Goal: Obtain resource: Download file/media

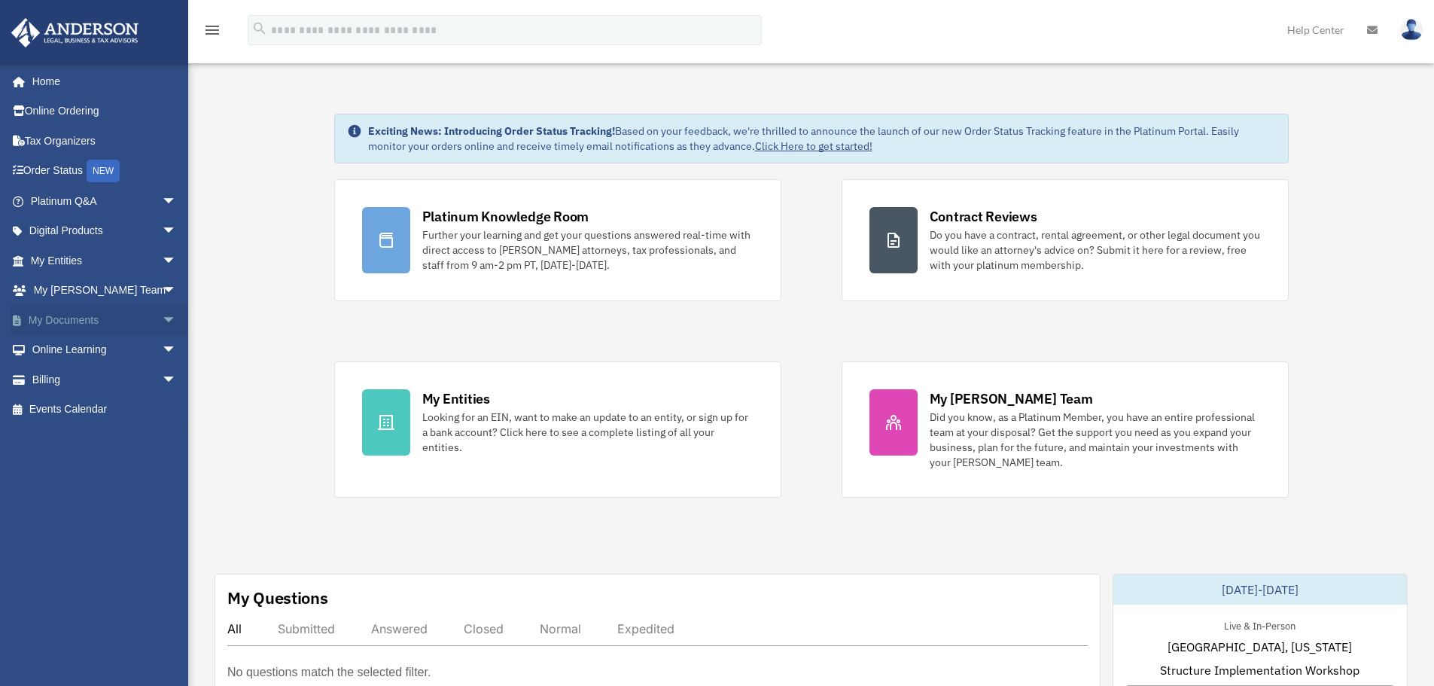
click at [163, 321] on span "arrow_drop_down" at bounding box center [177, 320] width 30 height 31
click at [71, 347] on link "Box" at bounding box center [110, 350] width 178 height 30
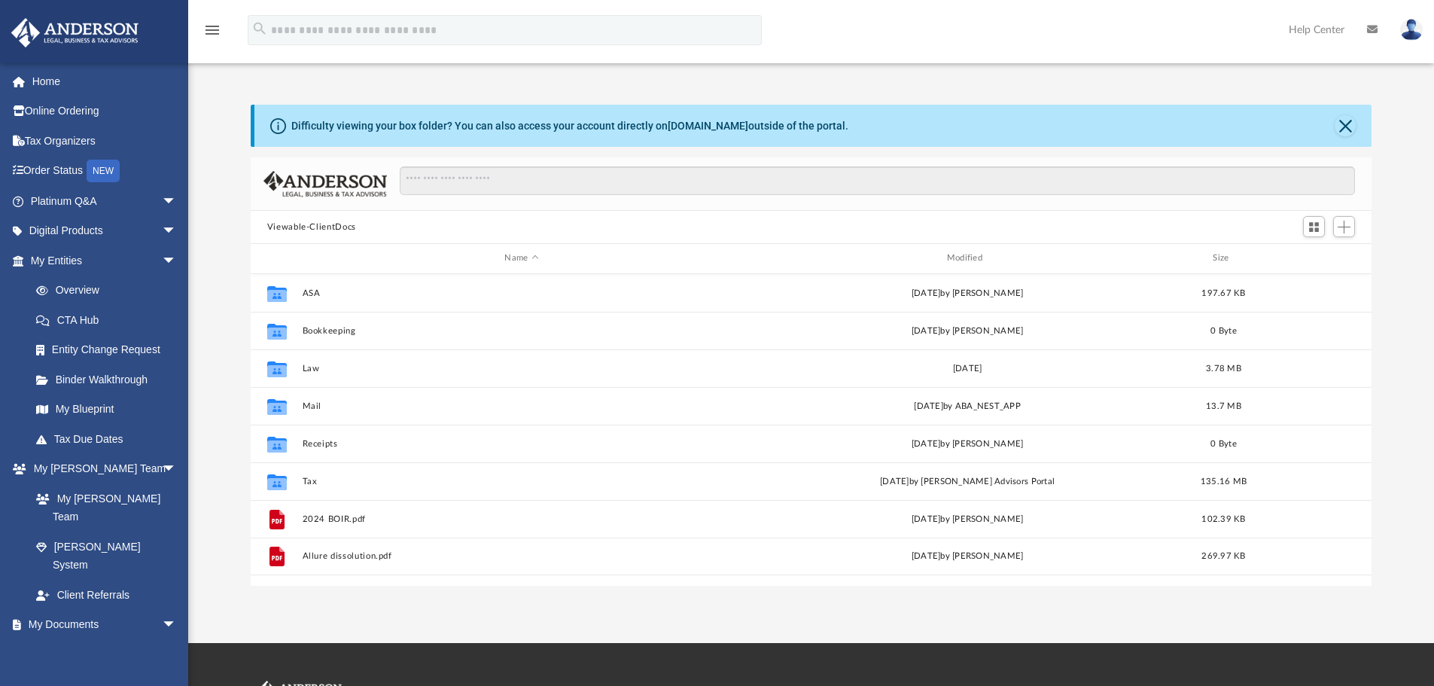
scroll to position [331, 1109]
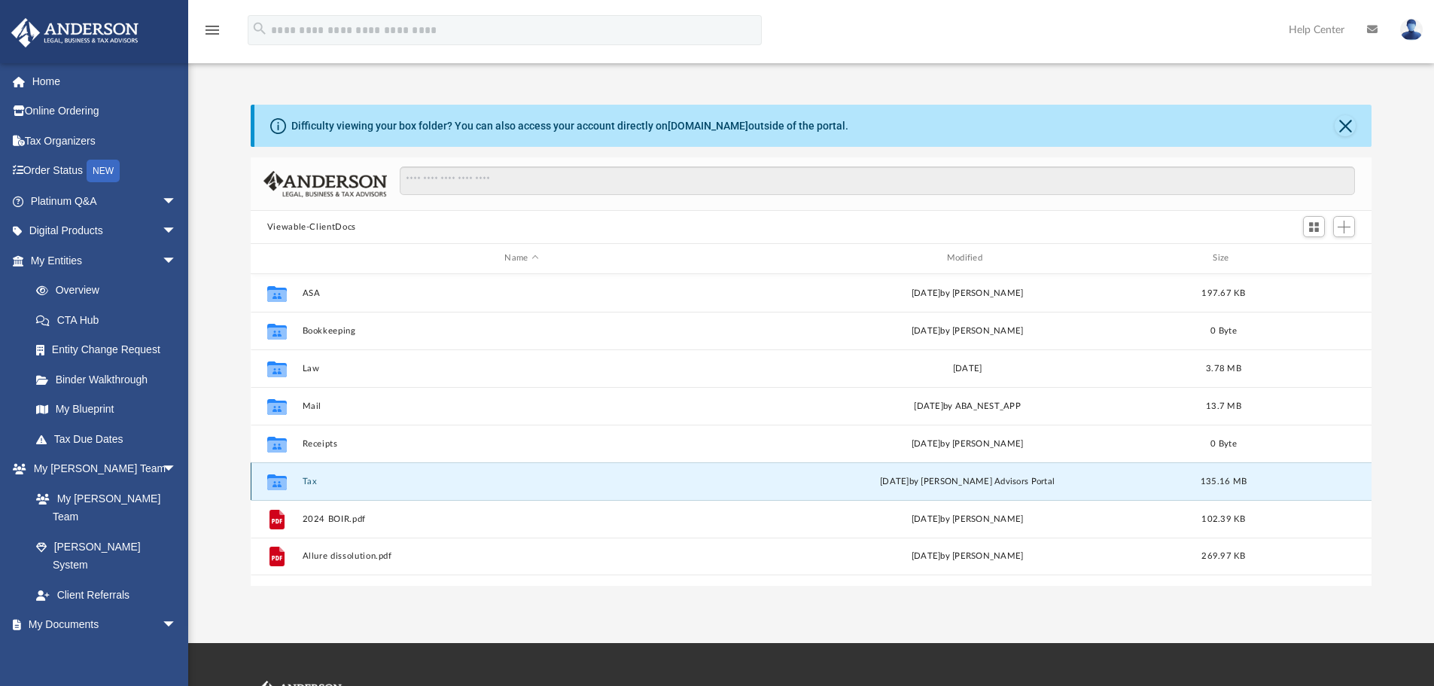
click at [303, 479] on button "Tax" at bounding box center [521, 481] width 439 height 10
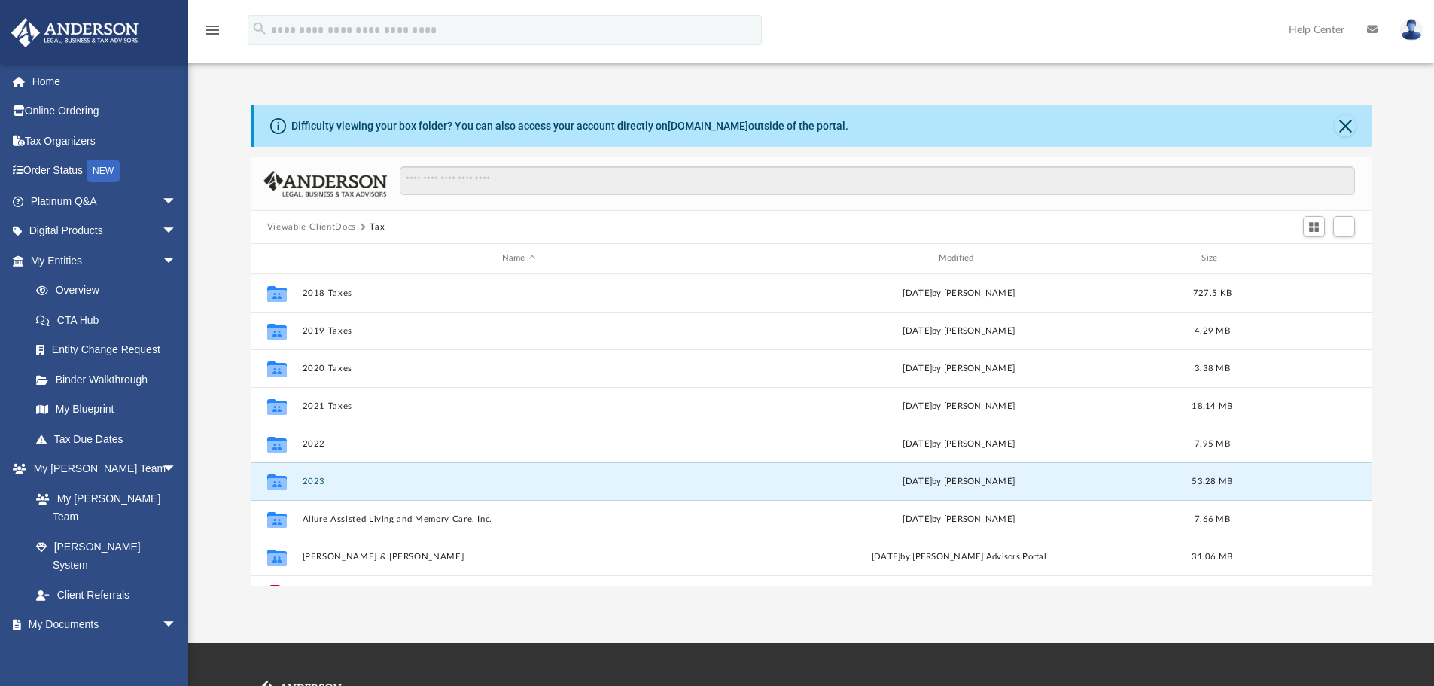
click at [303, 479] on button "2023" at bounding box center [518, 481] width 433 height 10
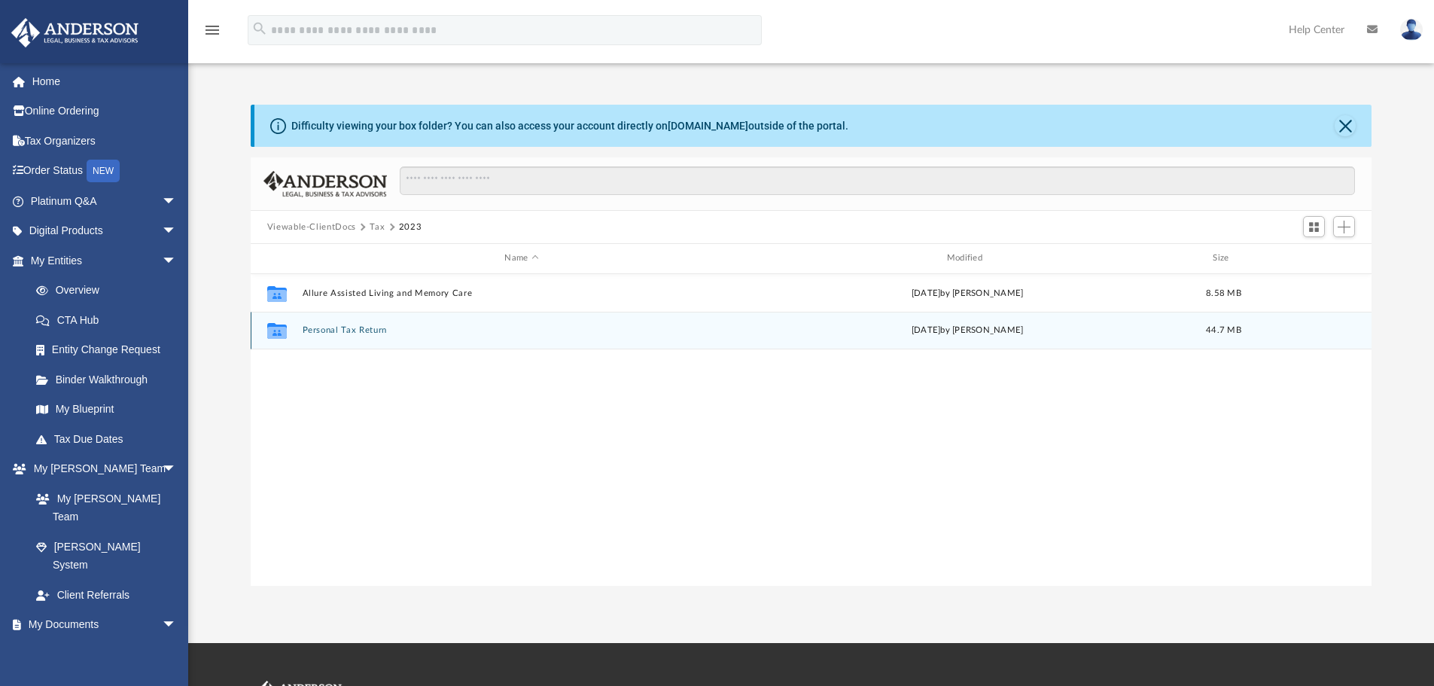
click at [354, 330] on button "Personal Tax Return" at bounding box center [521, 330] width 439 height 10
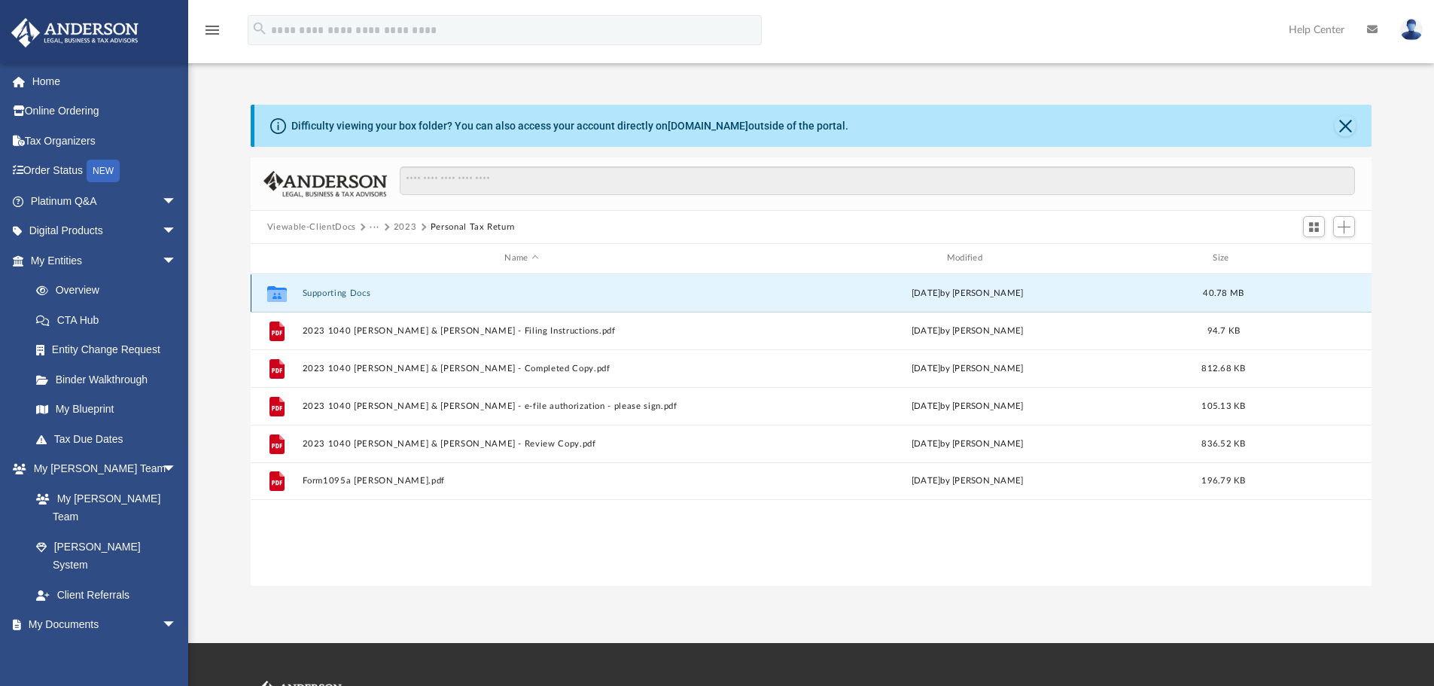
click at [341, 297] on button "Supporting Docs" at bounding box center [521, 293] width 439 height 10
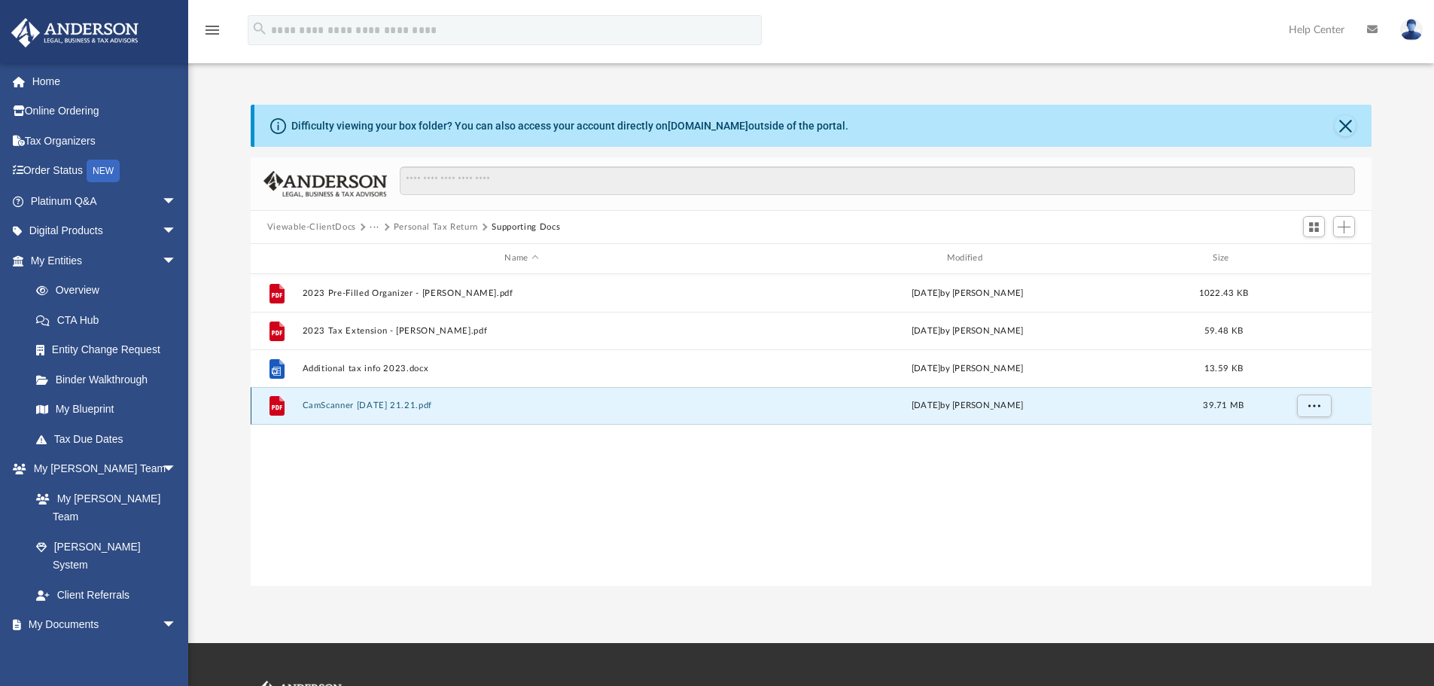
click at [398, 403] on button "CamScanner [DATE] 21.21.pdf" at bounding box center [521, 405] width 439 height 10
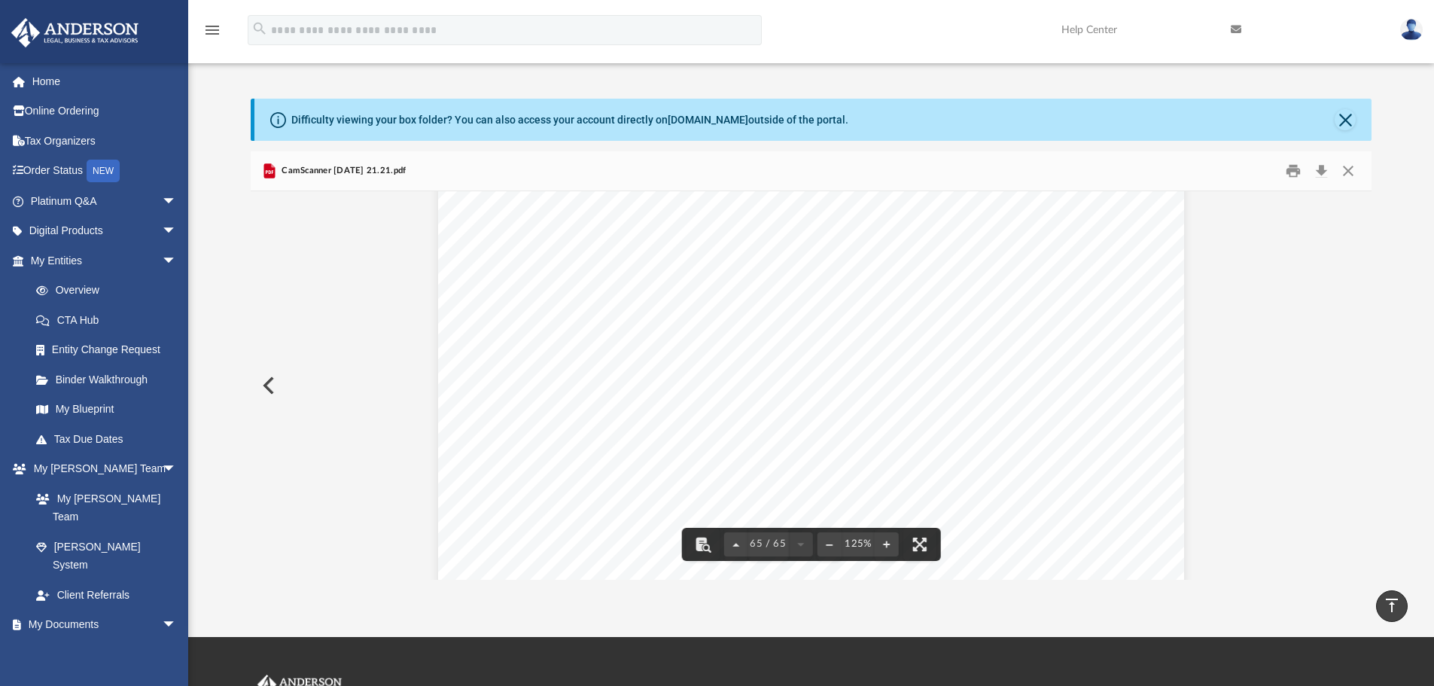
scroll to position [0, 0]
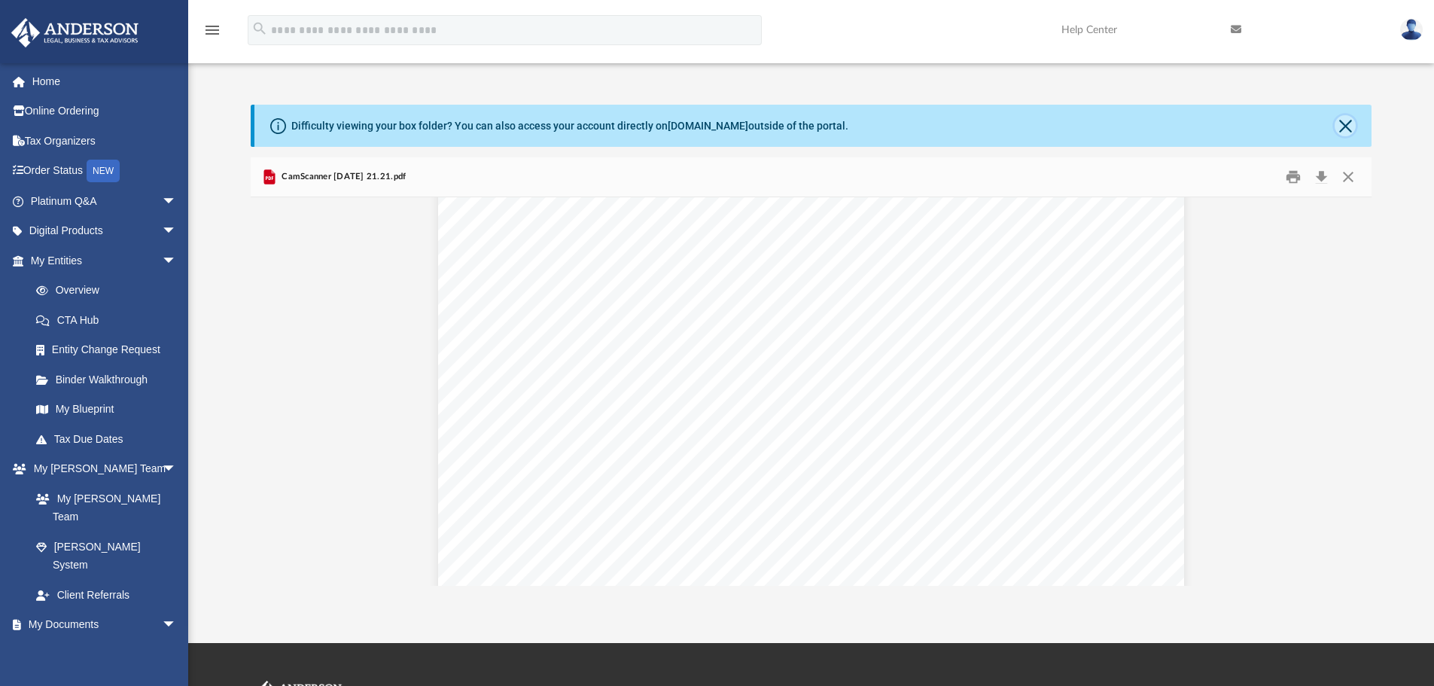
click at [1349, 131] on button "Close" at bounding box center [1344, 125] width 21 height 21
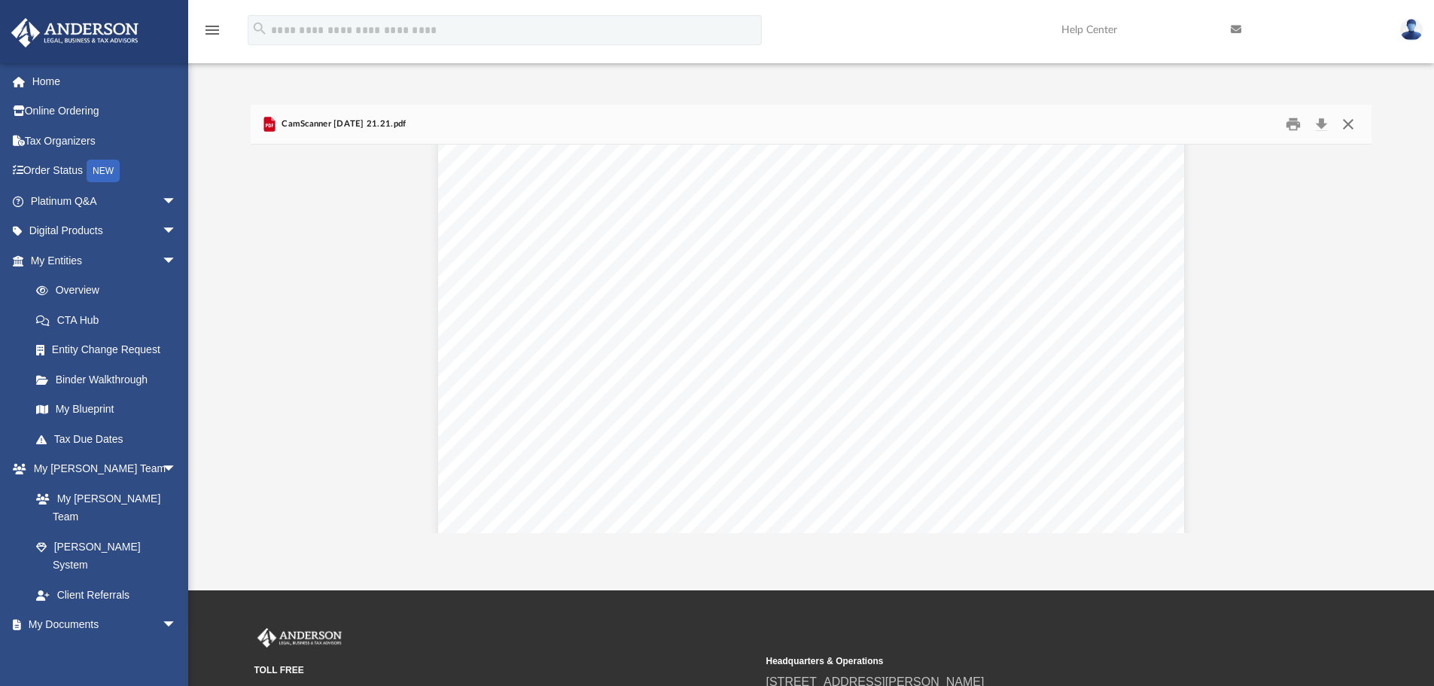
click at [1349, 126] on button "Close" at bounding box center [1347, 124] width 27 height 23
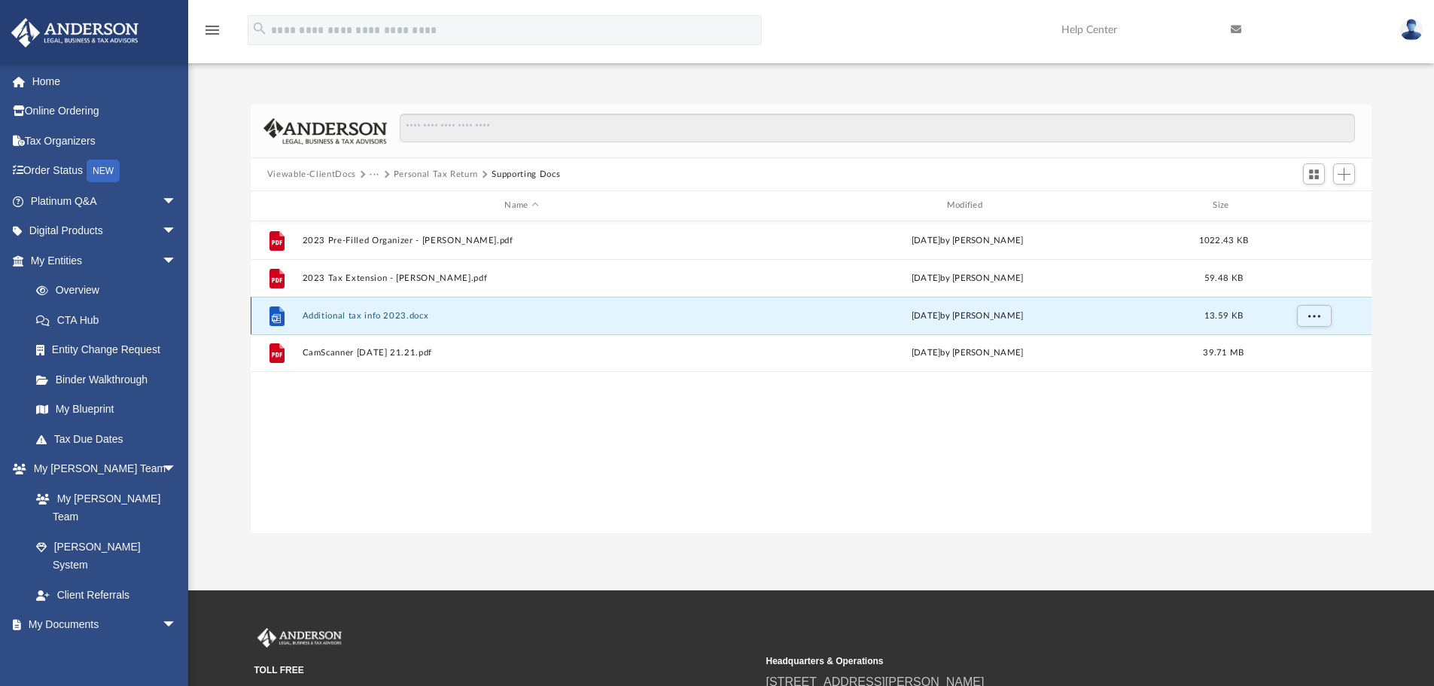
click at [364, 312] on button "Additional tax info 2023.docx" at bounding box center [521, 316] width 439 height 10
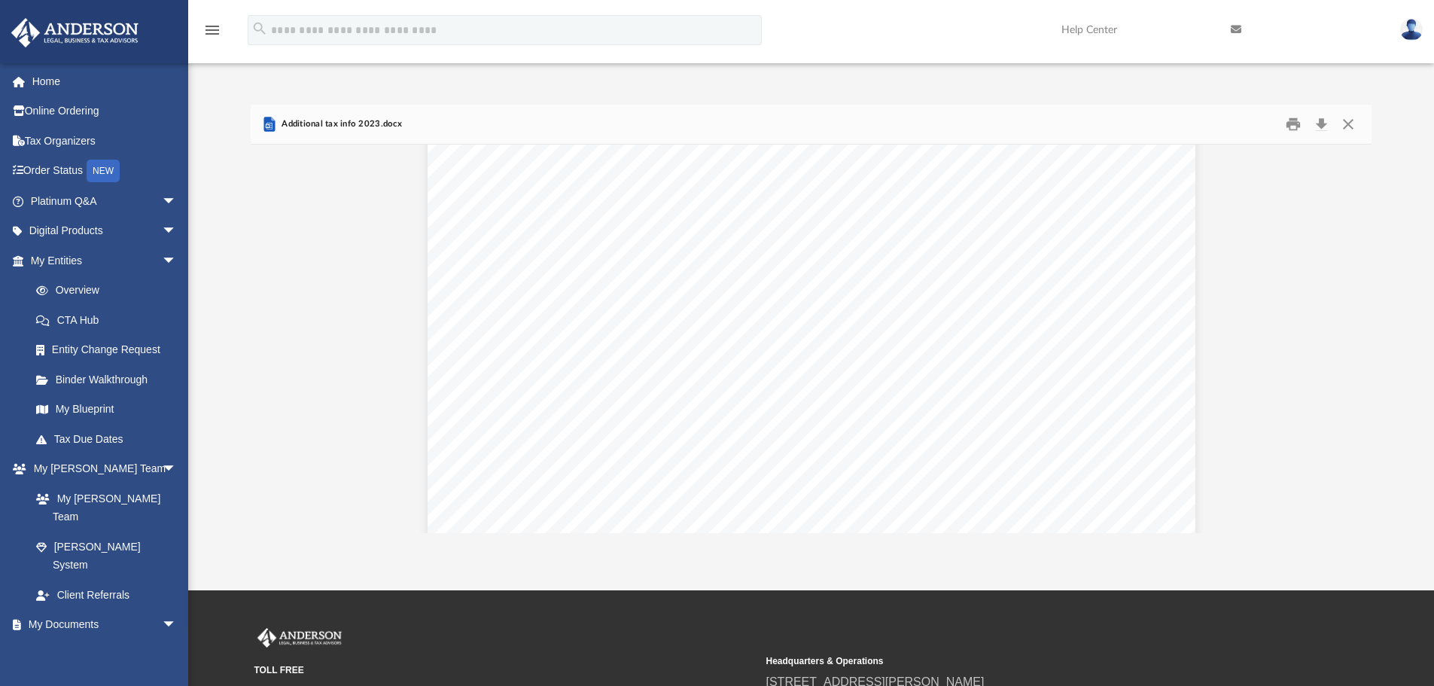
scroll to position [75, 0]
click at [775, 288] on div "Total Area of the home: 1815 sq feet Area used: 10 x 12 sq feet Mortgage Intere…" at bounding box center [811, 577] width 768 height 993
click at [775, 287] on div "Total Area of the home: 1815 sq feet Area used: 10 x 12 sq feet Mortgage Intere…" at bounding box center [811, 577] width 768 height 993
click at [774, 287] on div "Total Area of the home: 1815 sq feet Area used: 10 x 12 sq feet Mortgage Intere…" at bounding box center [811, 577] width 768 height 993
click at [807, 275] on div "Total Area of the home: 1815 sq feet Area used: 10 x 12 sq feet Mortgage Intere…" at bounding box center [811, 577] width 768 height 993
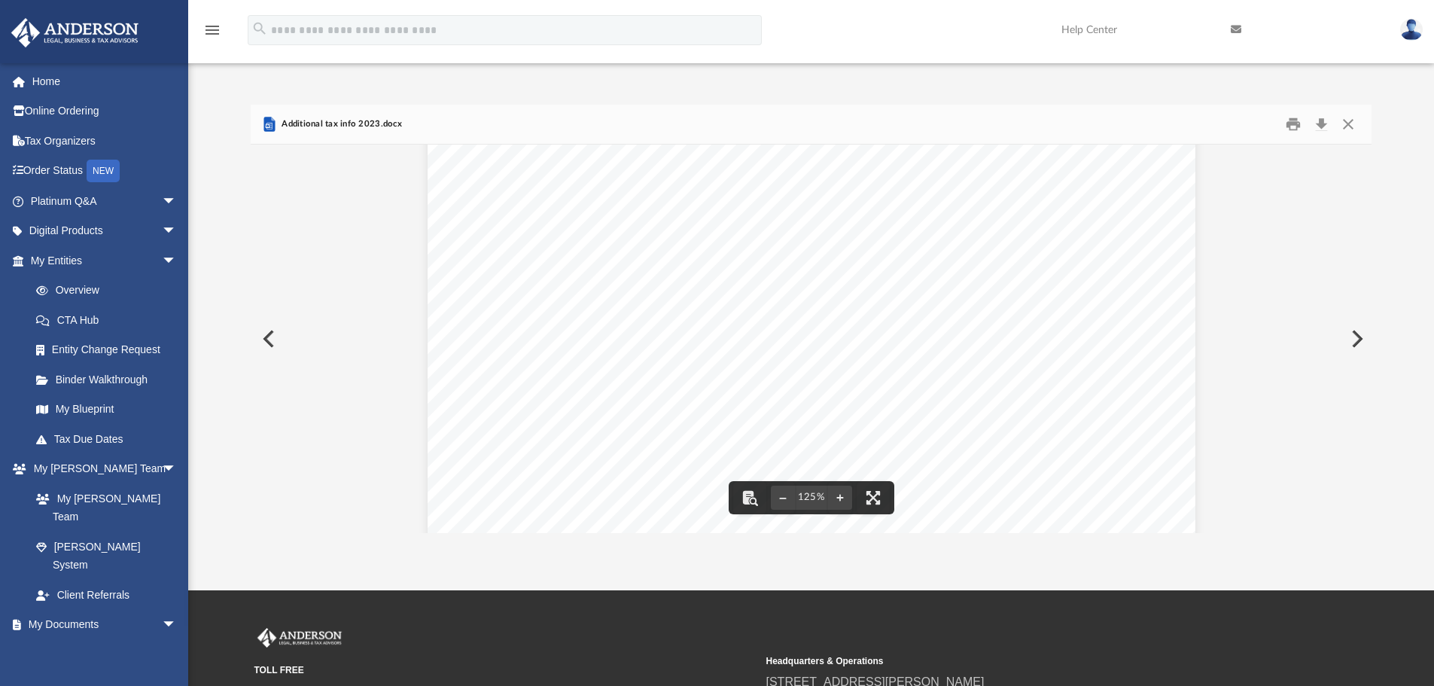
click at [788, 289] on div "Total Area of the home: 1815 sq feet Area used: 10 x 12 sq feet Mortgage Intere…" at bounding box center [811, 577] width 768 height 993
click at [1346, 122] on button "Close" at bounding box center [1347, 124] width 27 height 23
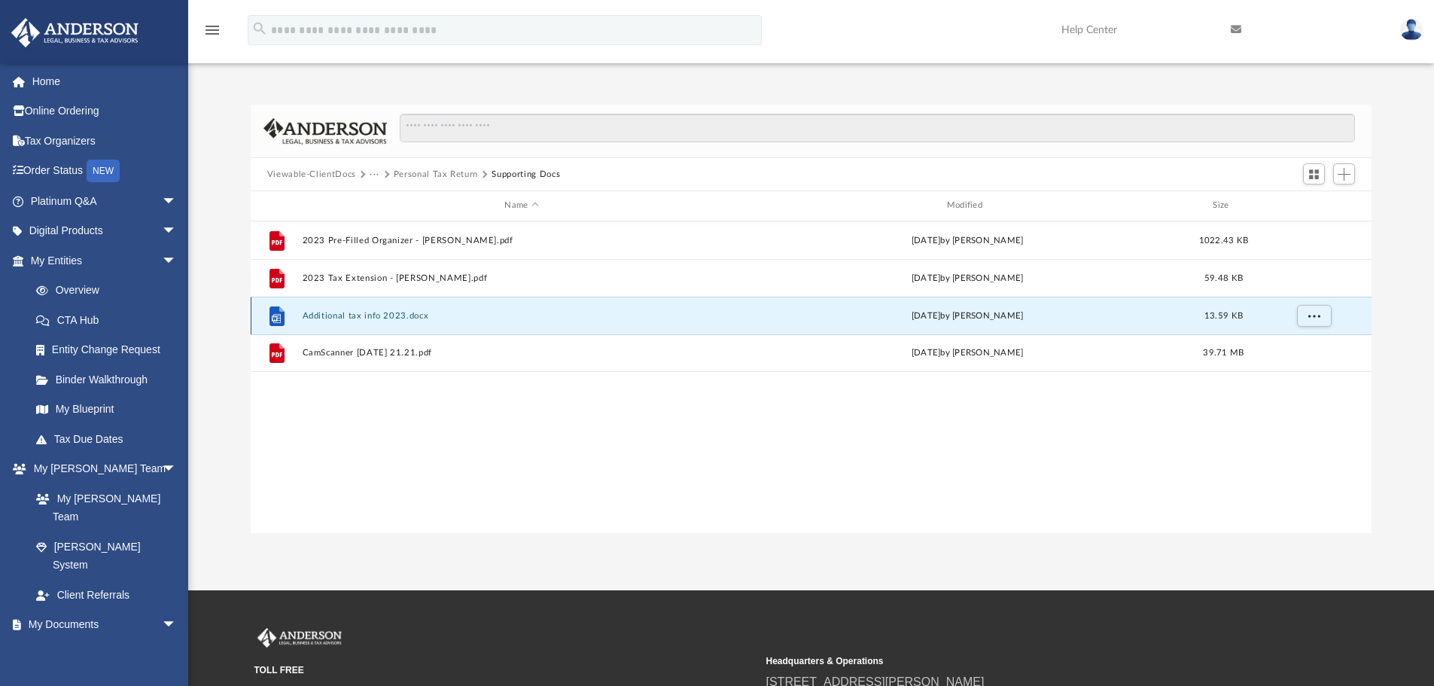
click at [349, 309] on div "File Additional tax info 2023.docx [DATE] by [PERSON_NAME] 13.59 KB" at bounding box center [811, 316] width 1121 height 38
click at [351, 315] on button "Additional tax info 2023.docx" at bounding box center [521, 316] width 439 height 10
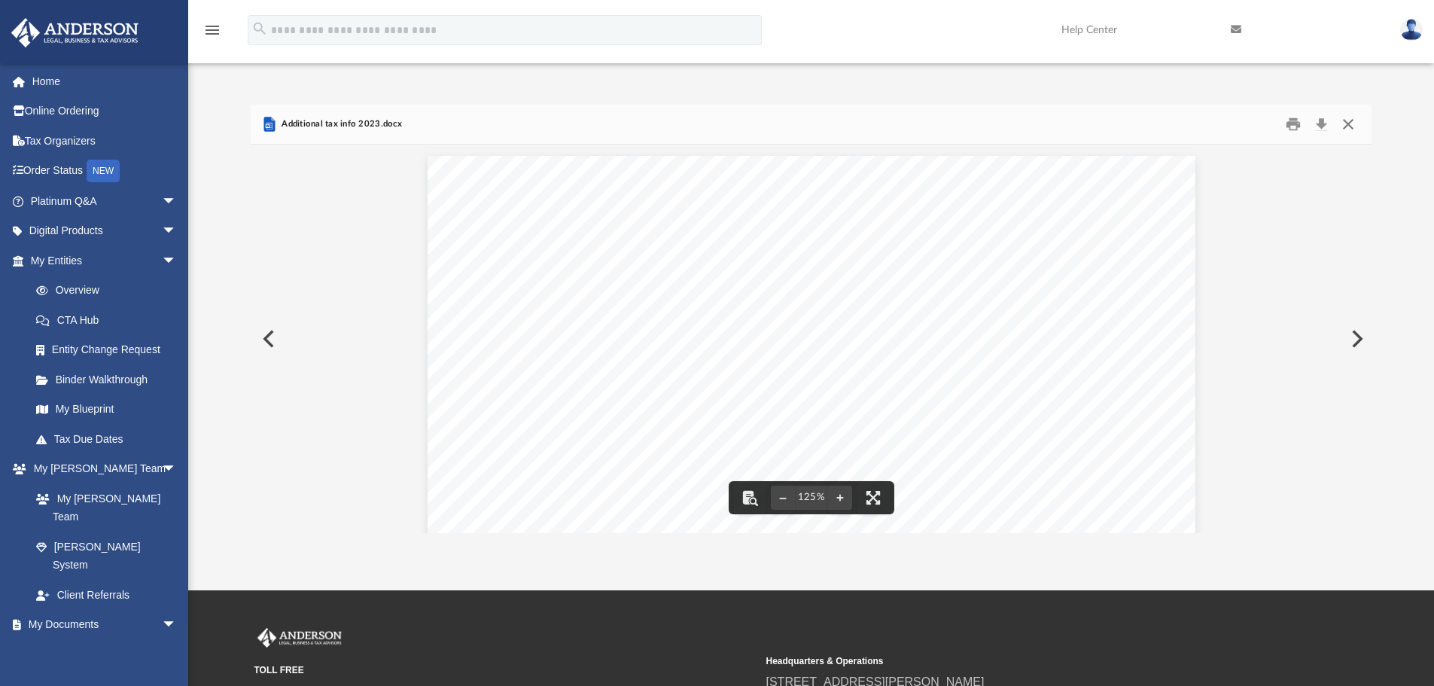
click at [1350, 132] on button "Close" at bounding box center [1347, 124] width 27 height 23
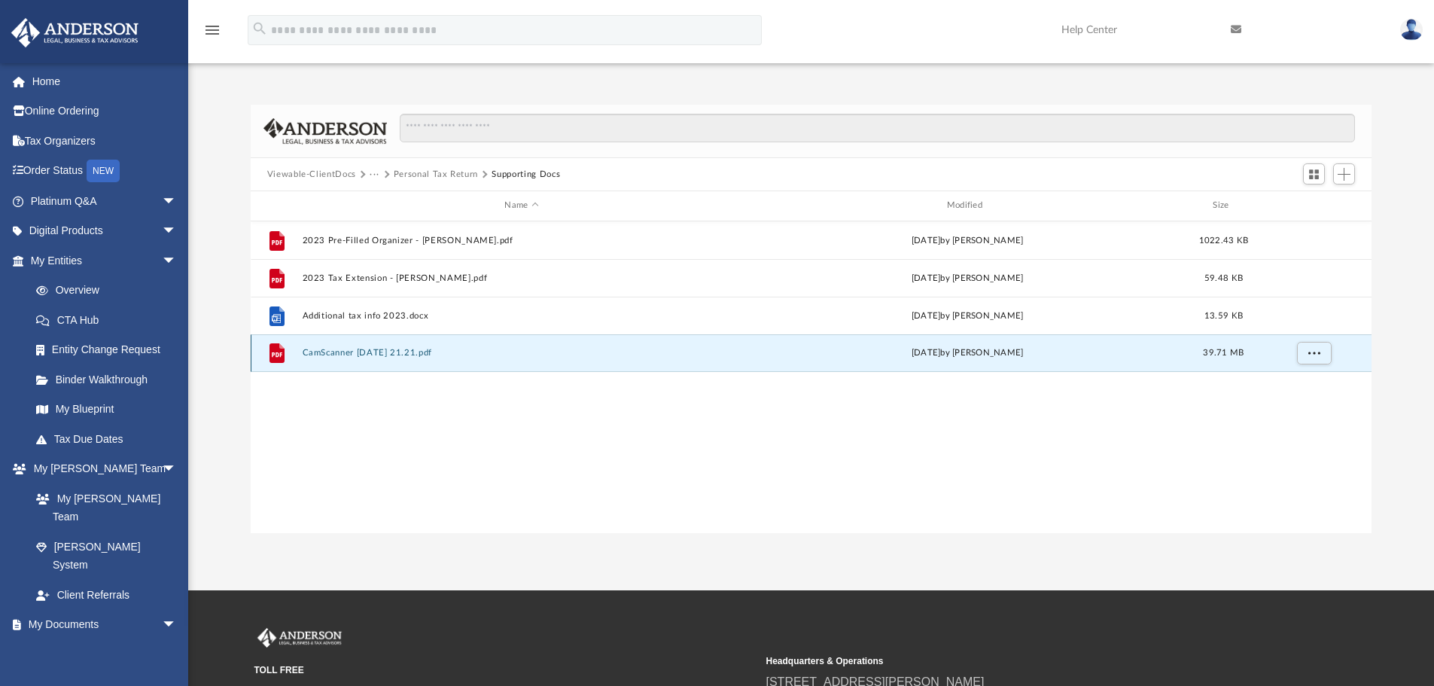
click at [353, 349] on button "CamScanner [DATE] 21.21.pdf" at bounding box center [521, 353] width 439 height 10
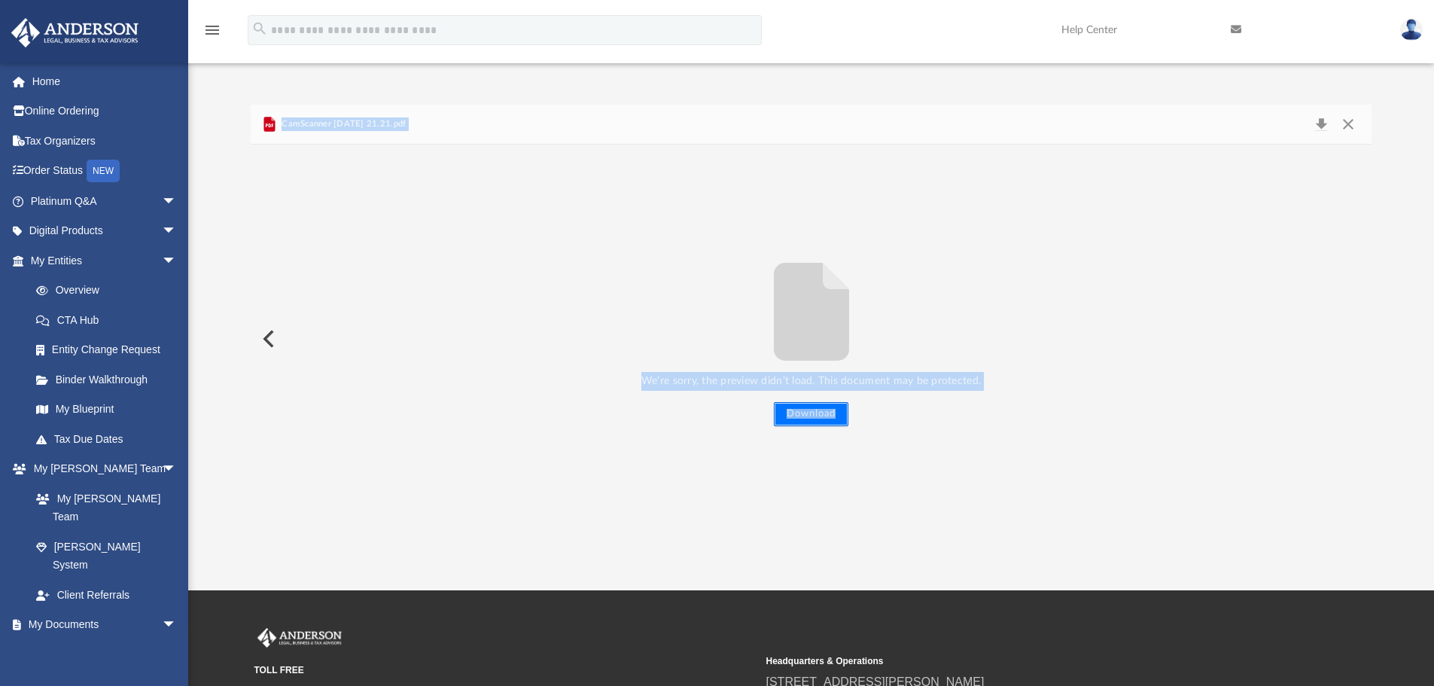
click at [813, 404] on button "Download" at bounding box center [811, 414] width 75 height 24
click at [1353, 125] on button "Close" at bounding box center [1347, 124] width 27 height 21
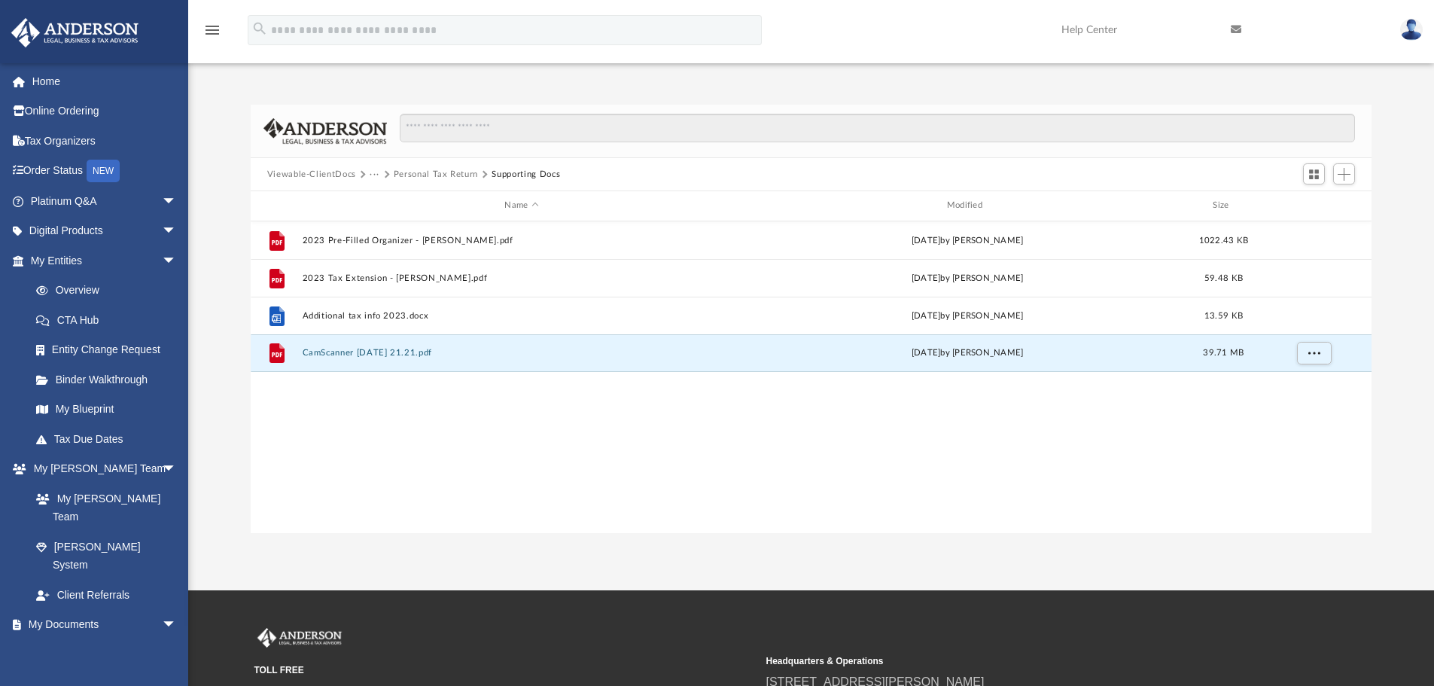
click at [444, 171] on button "Personal Tax Return" at bounding box center [436, 175] width 84 height 14
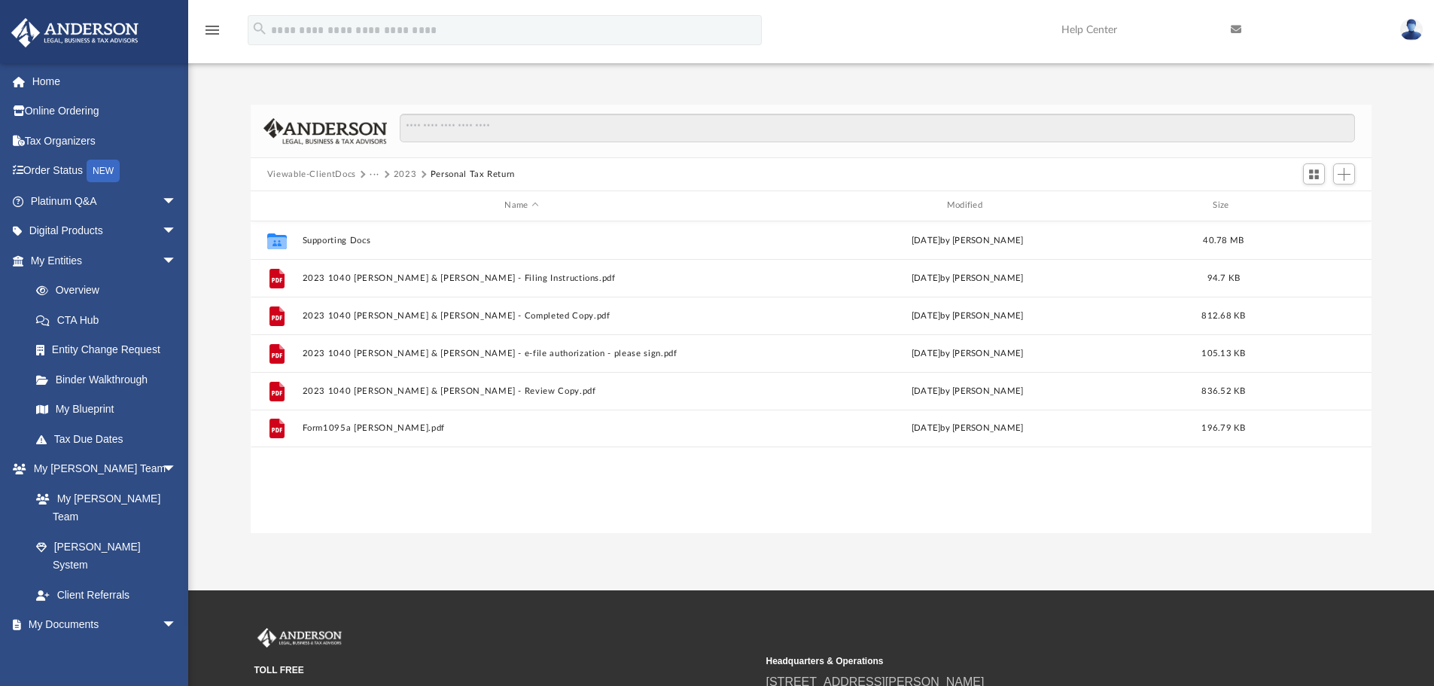
click at [339, 174] on button "Viewable-ClientDocs" at bounding box center [311, 175] width 89 height 14
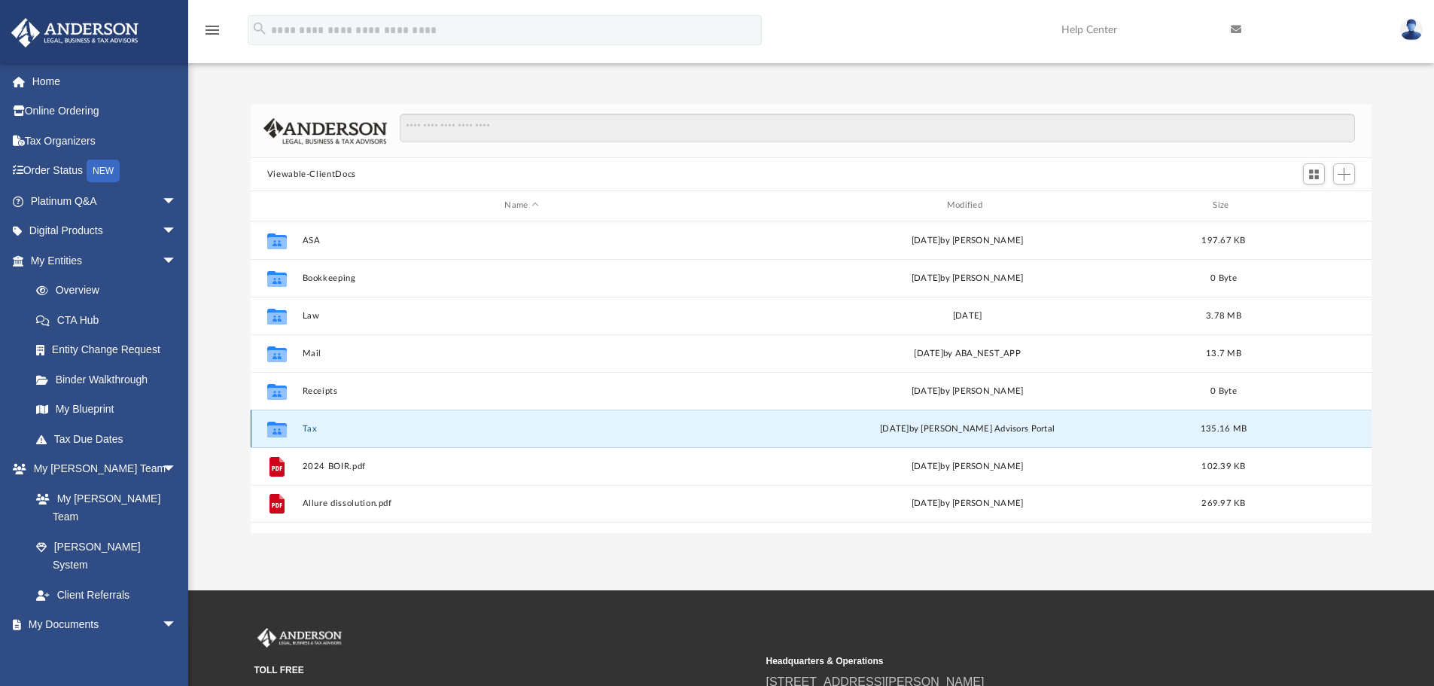
click at [317, 429] on button "Tax" at bounding box center [521, 429] width 439 height 10
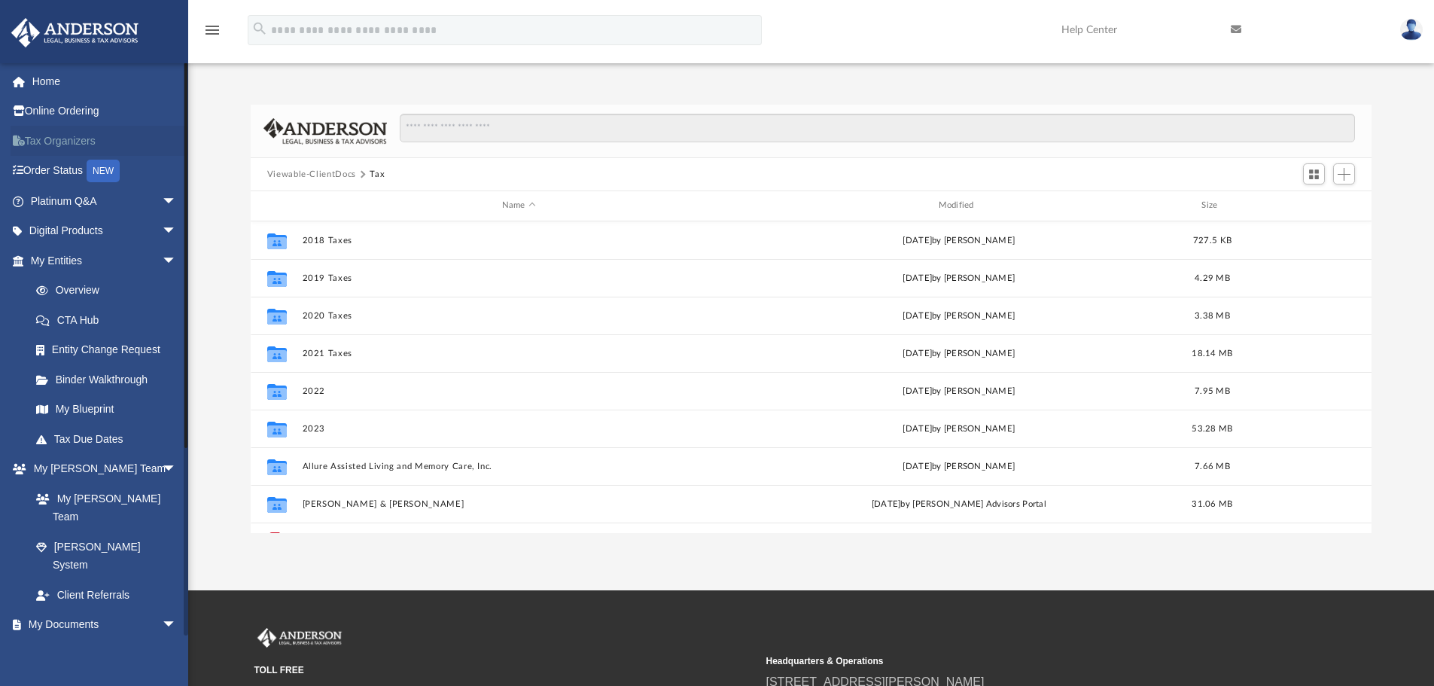
click at [82, 141] on link "Tax Organizers" at bounding box center [105, 141] width 189 height 30
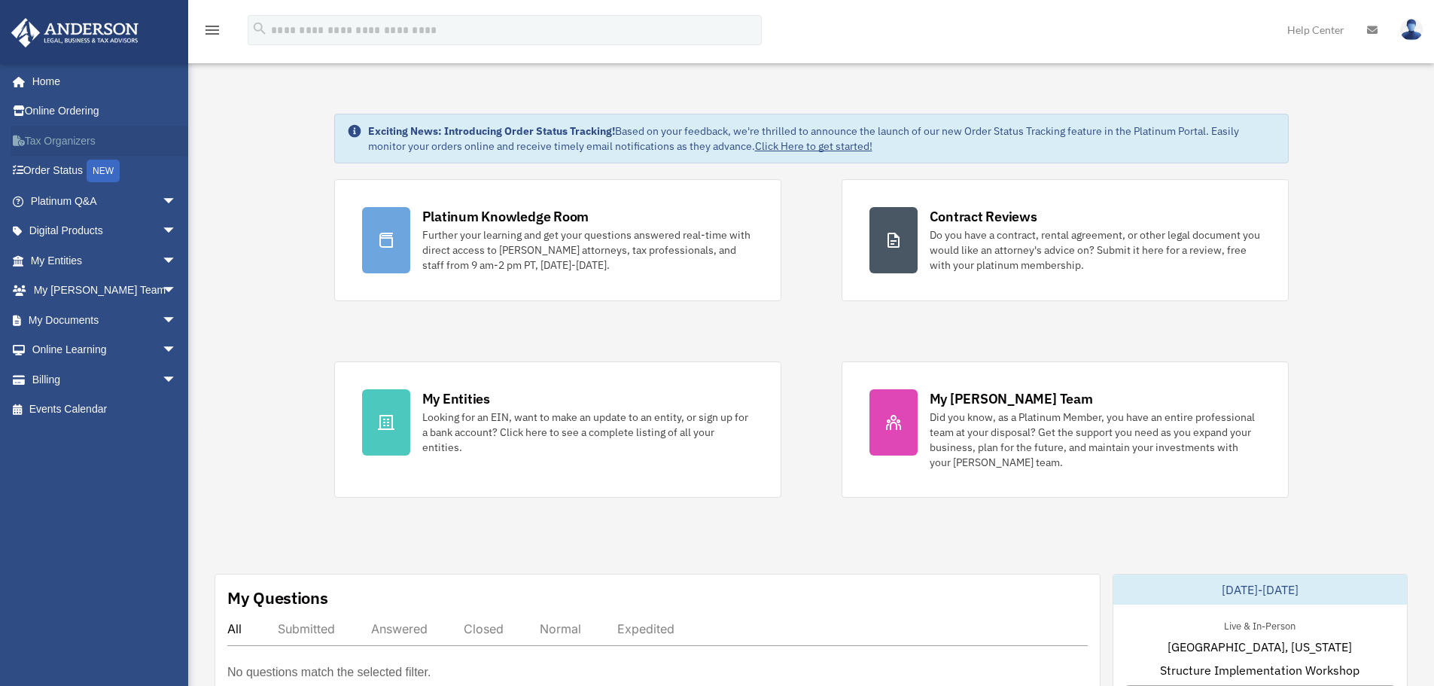
click at [69, 145] on link "Tax Organizers" at bounding box center [105, 141] width 189 height 30
